Goal: Task Accomplishment & Management: Use online tool/utility

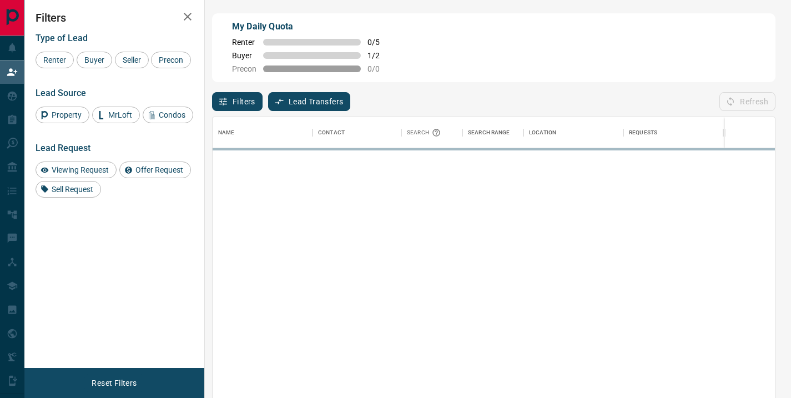
scroll to position [292, 554]
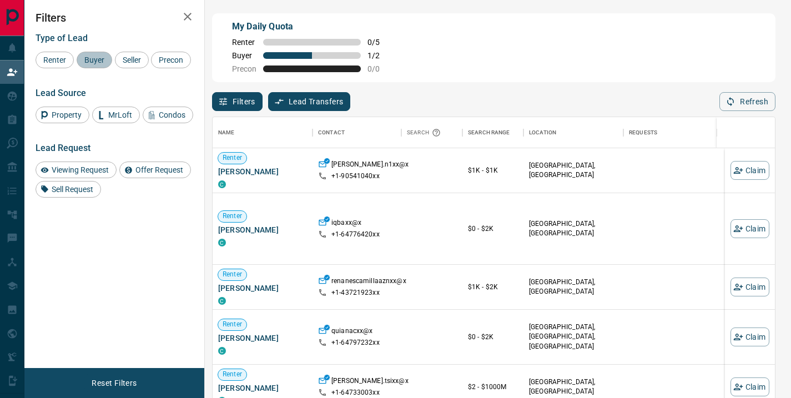
click at [99, 62] on span "Buyer" at bounding box center [94, 59] width 28 height 9
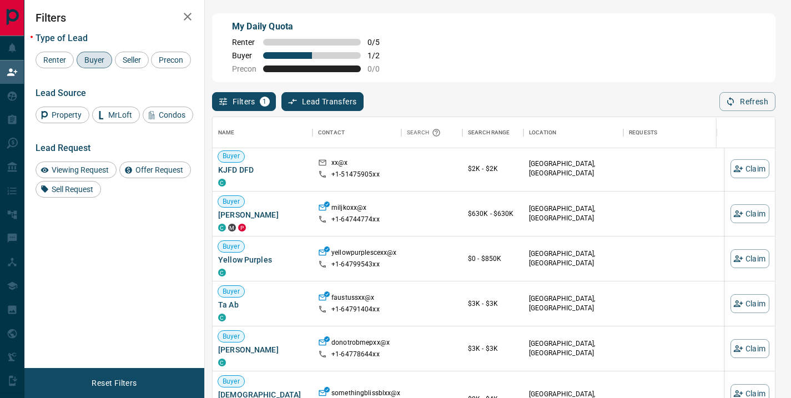
scroll to position [0, 0]
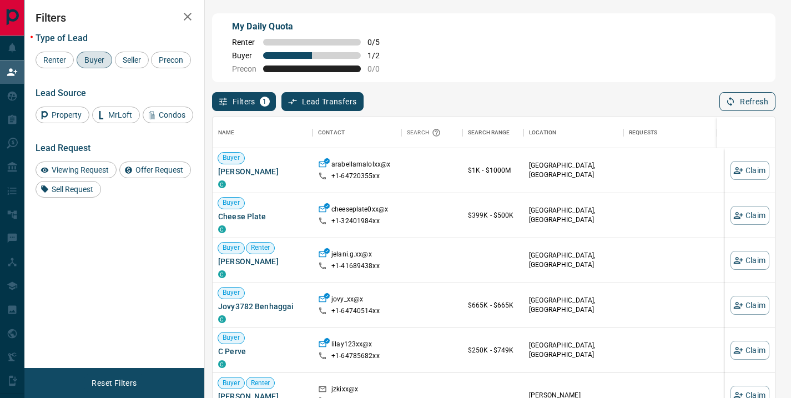
click at [759, 97] on button "Refresh" at bounding box center [747, 101] width 56 height 19
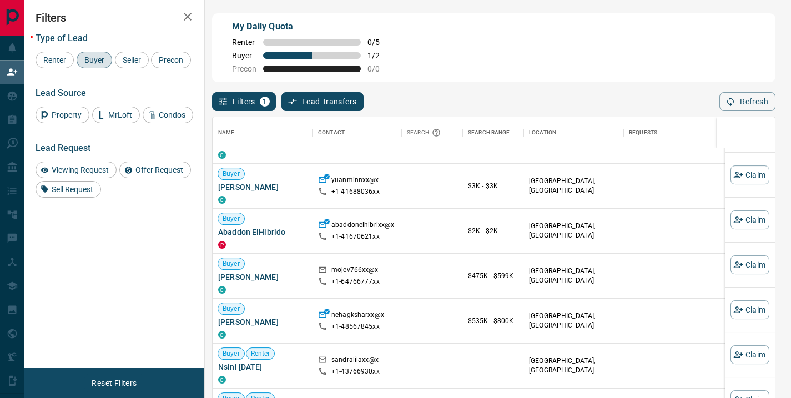
scroll to position [533, 0]
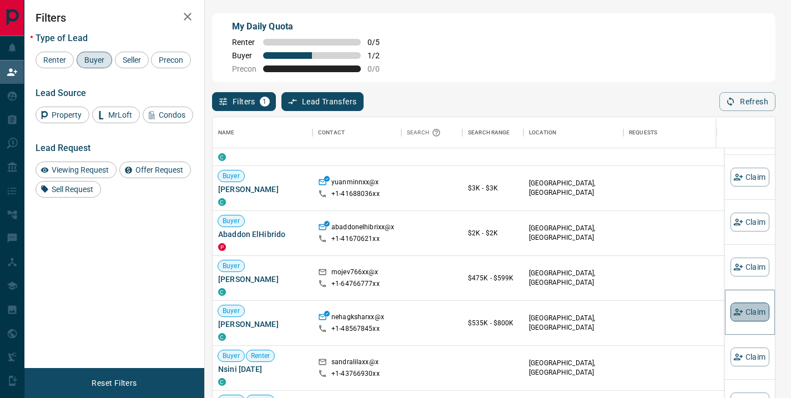
click at [739, 315] on button "Claim" at bounding box center [749, 311] width 39 height 19
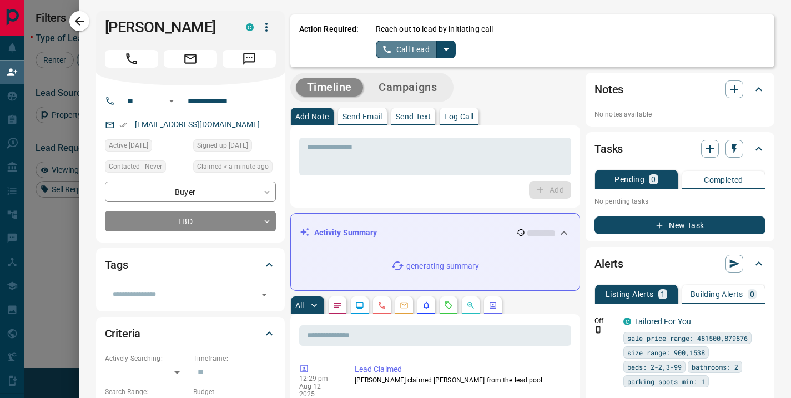
click at [414, 50] on button "Call Lead" at bounding box center [407, 50] width 62 height 18
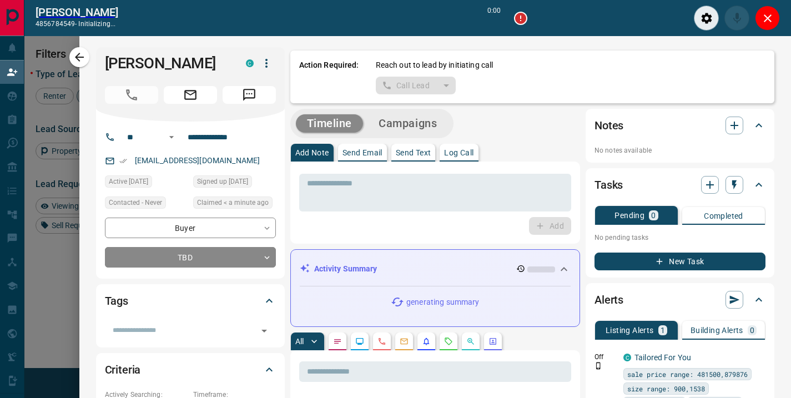
scroll to position [264, 554]
type input "*******"
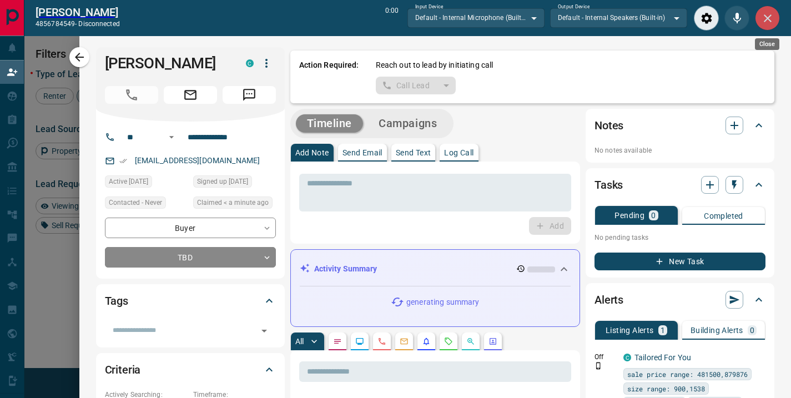
click at [767, 17] on icon "Close" at bounding box center [767, 18] width 13 height 13
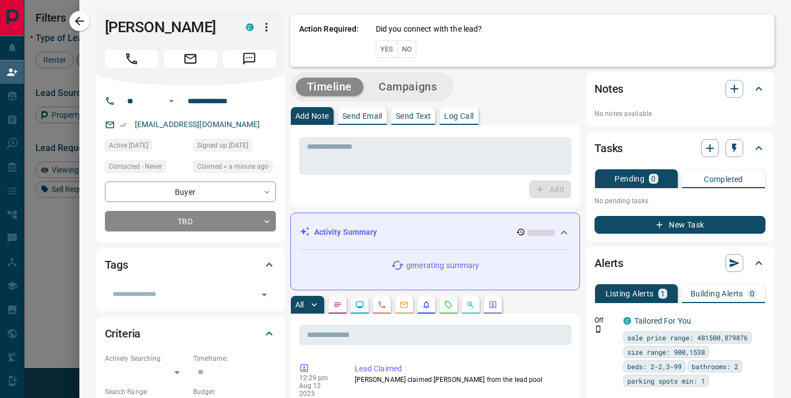
scroll to position [292, 554]
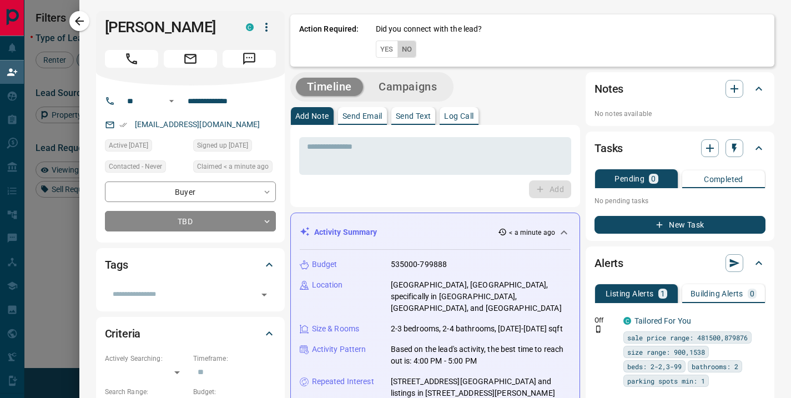
click at [402, 50] on button "No" at bounding box center [406, 49] width 19 height 17
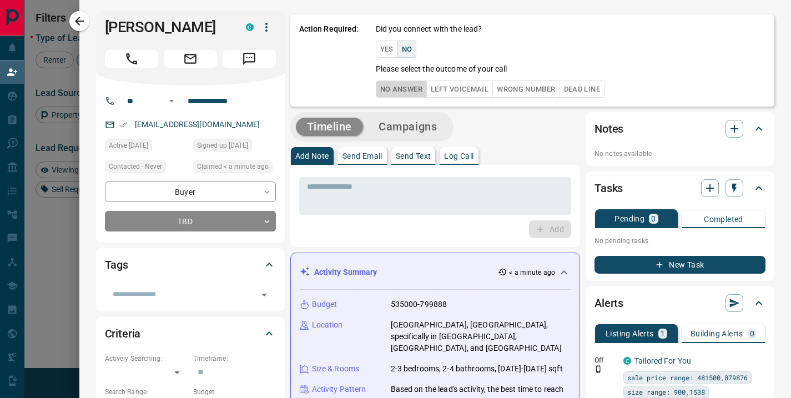
click at [385, 90] on button "No Answer" at bounding box center [401, 88] width 51 height 17
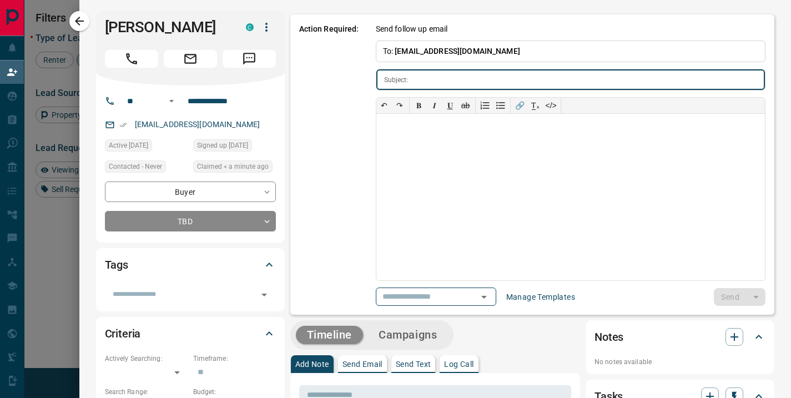
type input "**********"
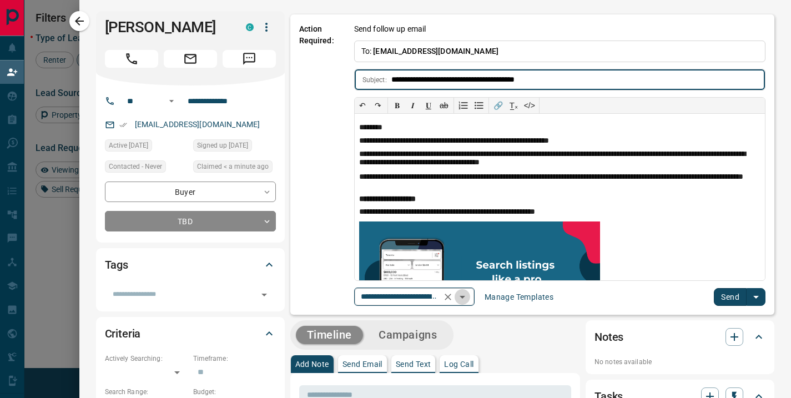
click at [457, 295] on icon "Open" at bounding box center [462, 296] width 13 height 13
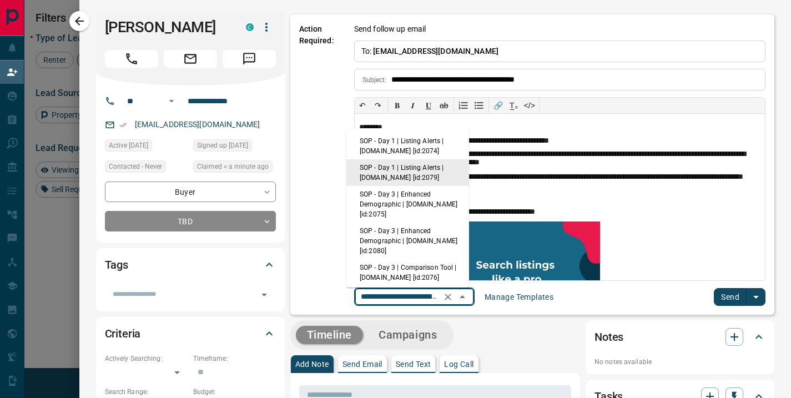
scroll to position [0, 94]
click at [418, 143] on li "SOP - Day 1 | Listing Alerts | [DOMAIN_NAME] [id:2074]" at bounding box center [407, 146] width 123 height 27
type input "**********"
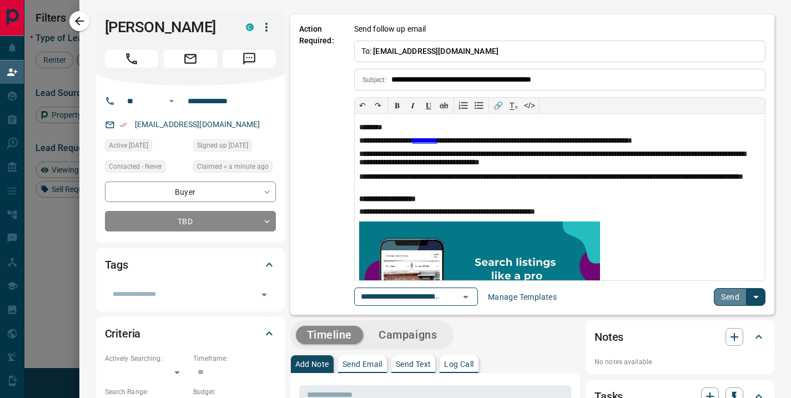
click at [719, 304] on button "Send" at bounding box center [730, 297] width 33 height 18
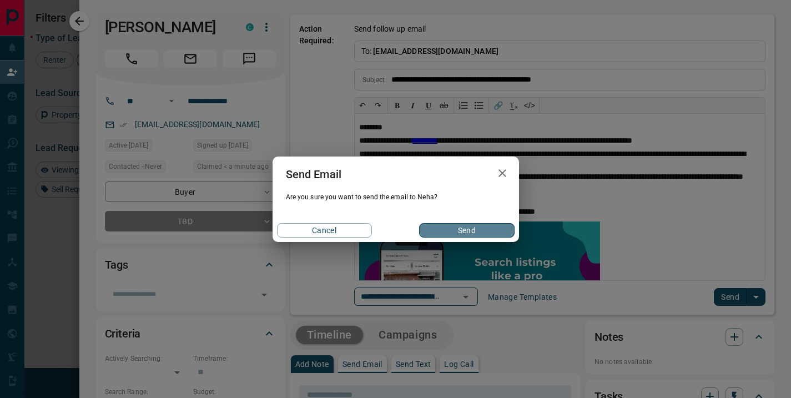
click at [444, 231] on button "Send" at bounding box center [466, 230] width 95 height 14
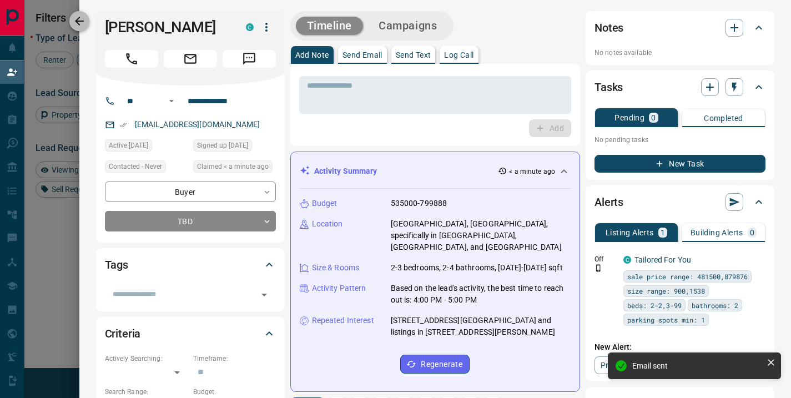
click at [78, 22] on icon "button" at bounding box center [79, 21] width 9 height 9
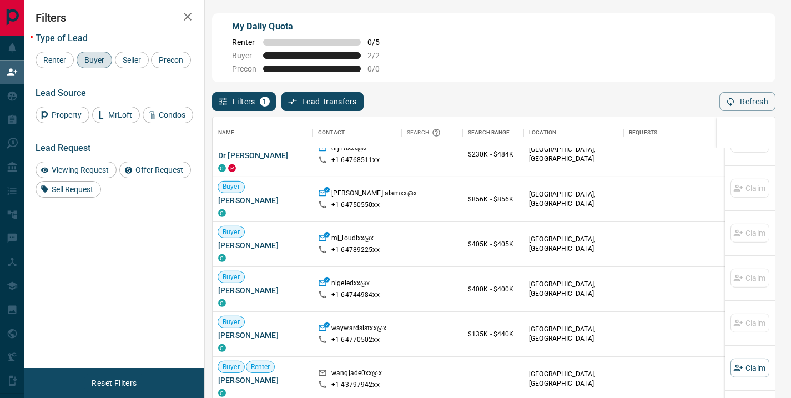
scroll to position [2535, 0]
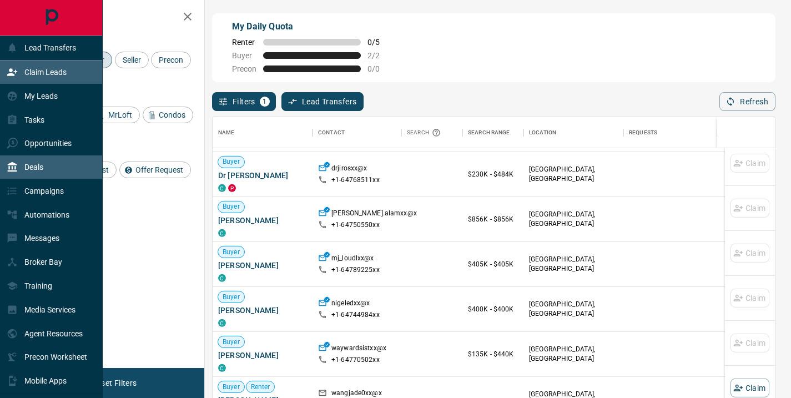
click at [33, 168] on p "Deals" at bounding box center [33, 167] width 19 height 9
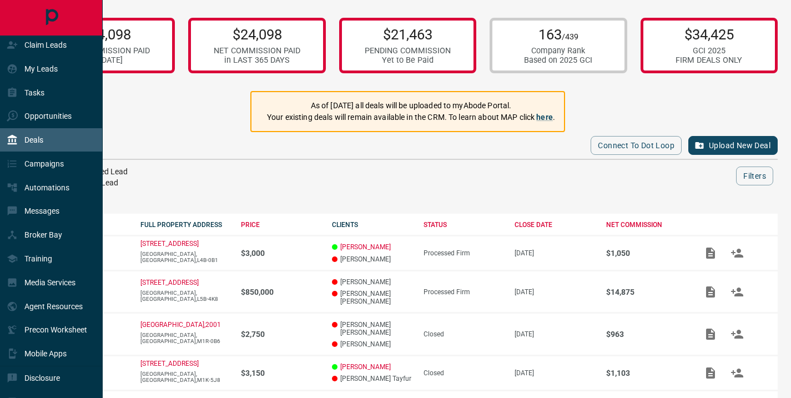
scroll to position [43, 0]
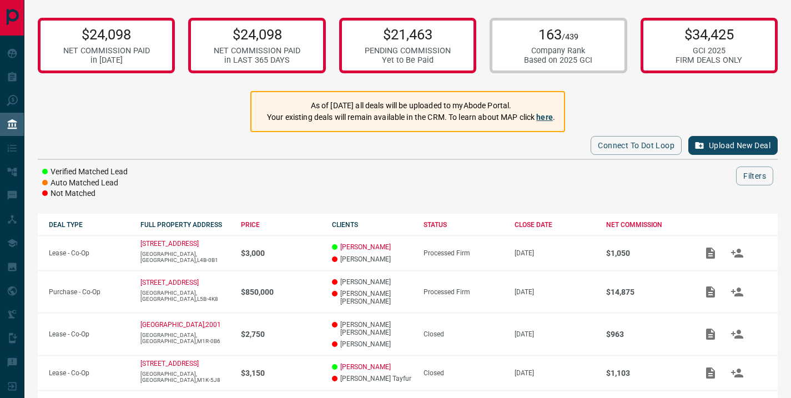
click at [547, 117] on link "here" at bounding box center [544, 117] width 17 height 9
click at [427, 150] on div "Connect to Dot Loop Upload New Deal" at bounding box center [408, 145] width 740 height 27
